Goal: Find contact information: Find contact information

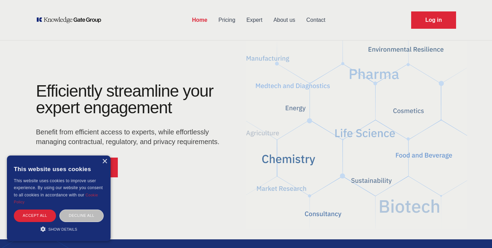
scroll to position [7, 0]
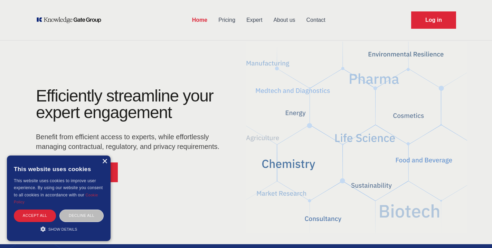
click at [103, 159] on div "×" at bounding box center [104, 161] width 5 height 5
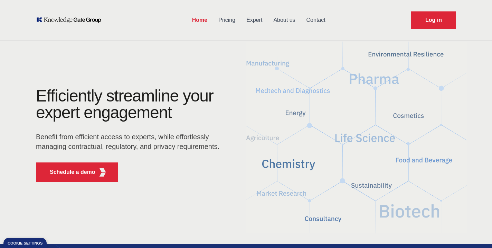
click at [310, 21] on link "Contact" at bounding box center [316, 20] width 30 height 18
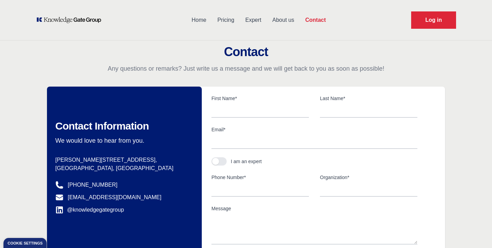
click at [289, 20] on link "About us" at bounding box center [283, 20] width 33 height 18
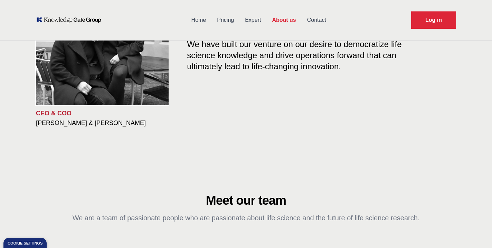
scroll to position [63, 0]
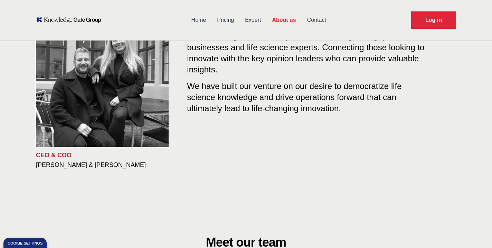
click at [227, 21] on link "Pricing" at bounding box center [226, 20] width 28 height 18
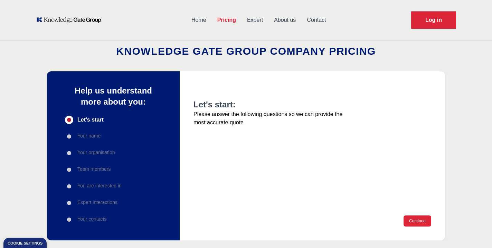
click at [198, 23] on link "Home" at bounding box center [199, 20] width 26 height 18
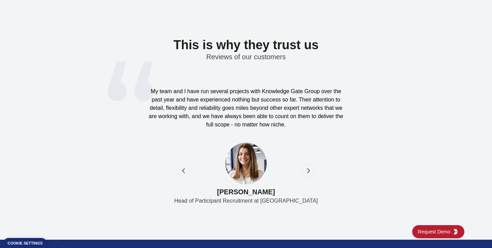
scroll to position [2229, 0]
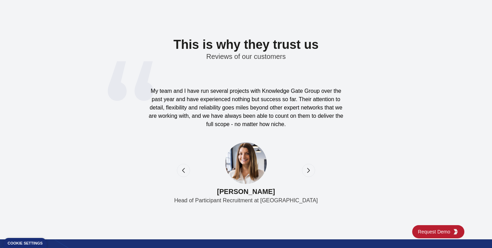
click at [308, 173] on icon "next" at bounding box center [308, 170] width 7 height 7
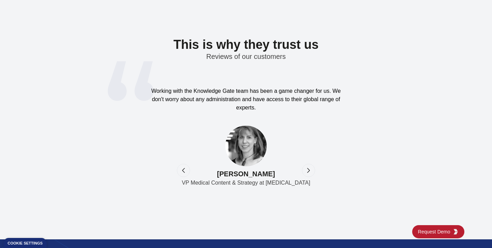
click at [184, 173] on icon "previous" at bounding box center [183, 170] width 7 height 7
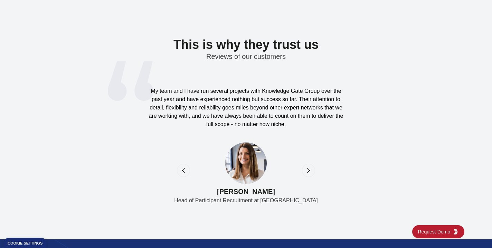
click at [301, 170] on div at bounding box center [246, 170] width 138 height 13
click at [308, 169] on icon "next" at bounding box center [308, 170] width 7 height 7
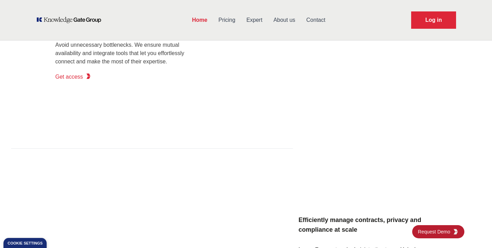
scroll to position [511, 0]
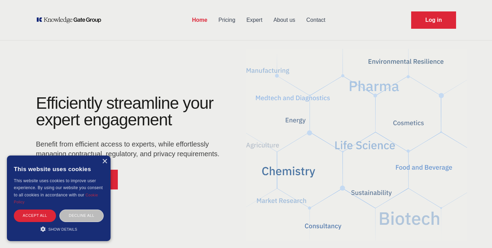
click at [315, 20] on link "Contact" at bounding box center [316, 20] width 30 height 18
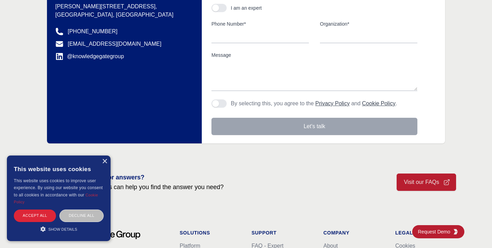
scroll to position [281, 0]
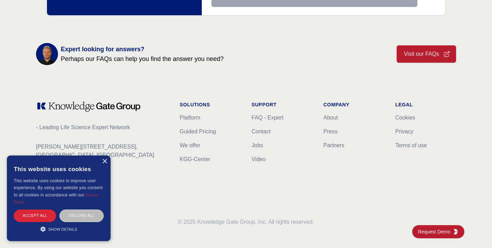
click at [108, 163] on div "× This website uses cookies This website uses cookies to improve user experienc…" at bounding box center [59, 197] width 104 height 85
click at [108, 160] on div "× This website uses cookies This website uses cookies to improve user experienc…" at bounding box center [59, 197] width 104 height 85
click at [105, 161] on div "×" at bounding box center [104, 161] width 5 height 5
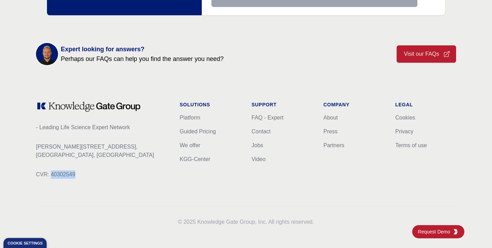
drag, startPoint x: 79, startPoint y: 172, endPoint x: 50, endPoint y: 172, distance: 28.7
click at [50, 172] on p "CVR: 40302549" at bounding box center [102, 174] width 133 height 8
click at [64, 174] on p "CVR: 40302549" at bounding box center [102, 174] width 133 height 8
drag, startPoint x: 75, startPoint y: 176, endPoint x: 13, endPoint y: 175, distance: 61.2
click at [13, 175] on div "Footer - Leading Life Science Expert Network [PERSON_NAME][STREET_ADDRESS] CVR:…" at bounding box center [246, 163] width 492 height 169
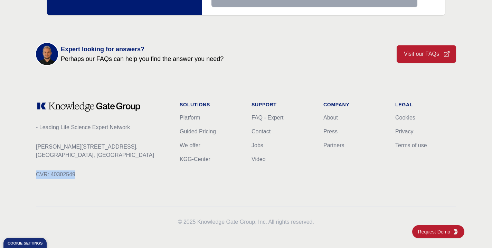
copy p "CVR: 40302549"
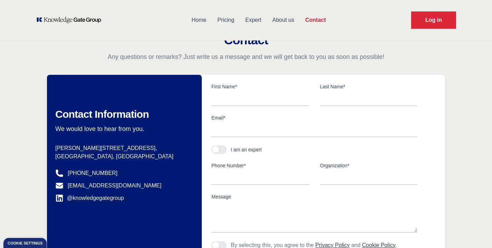
scroll to position [0, 0]
